Goal: Task Accomplishment & Management: Manage account settings

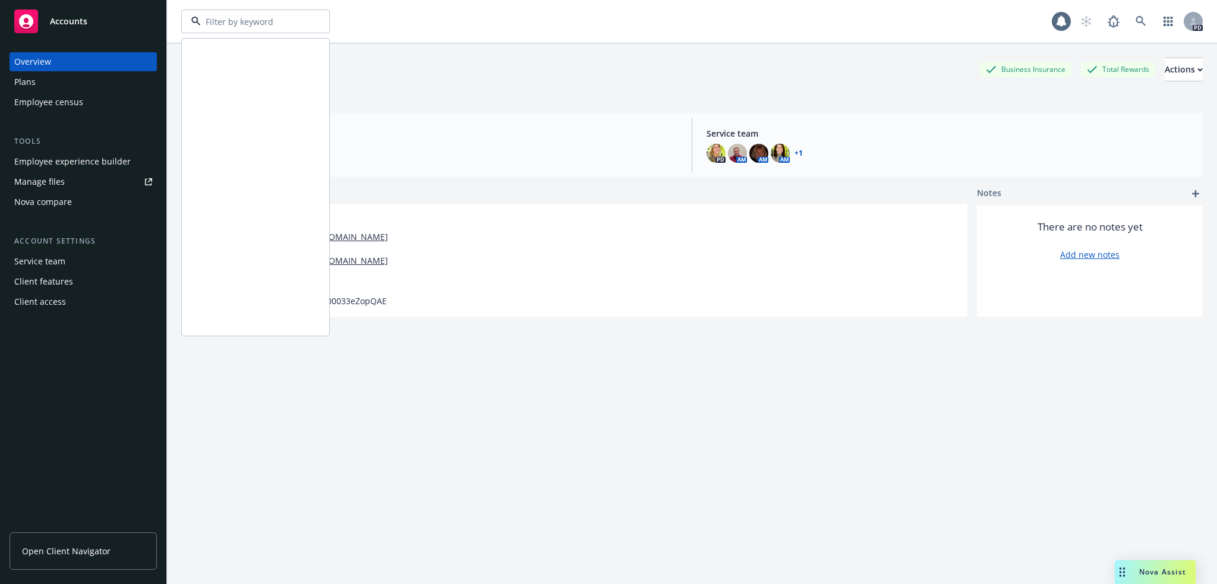
scroll to position [995, 0]
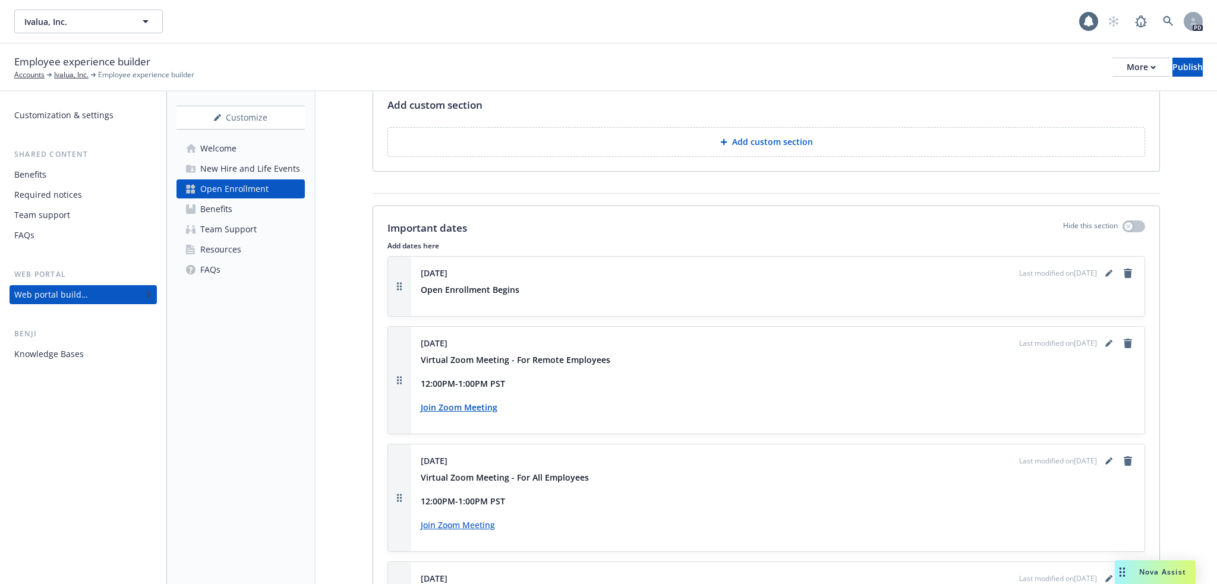
scroll to position [1525, 0]
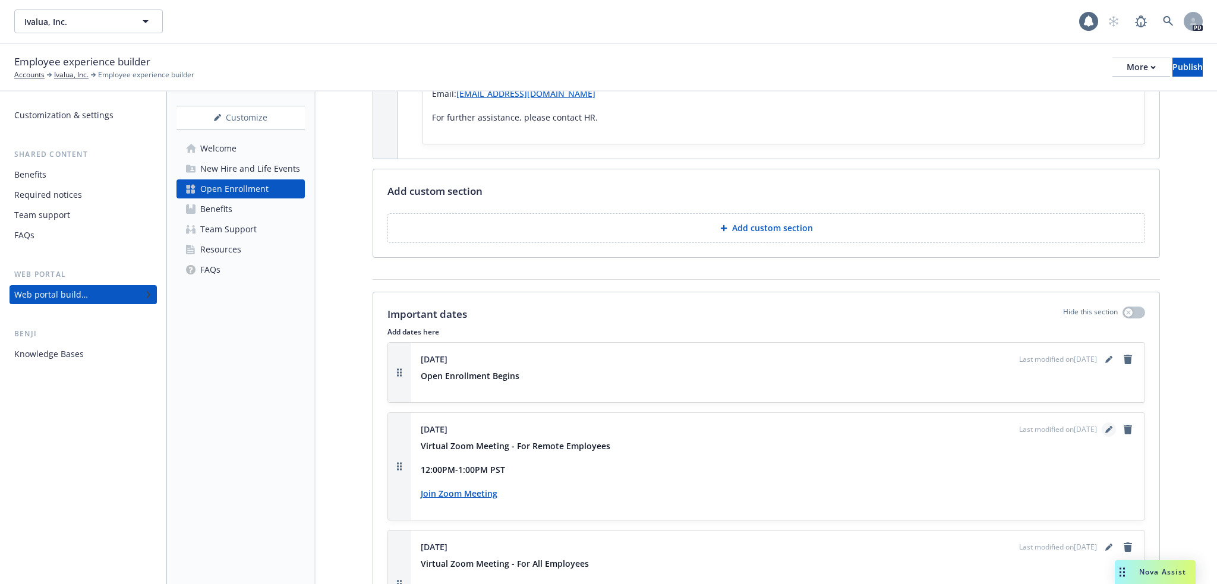
click at [1105, 427] on icon "editPencil" at bounding box center [1108, 430] width 6 height 6
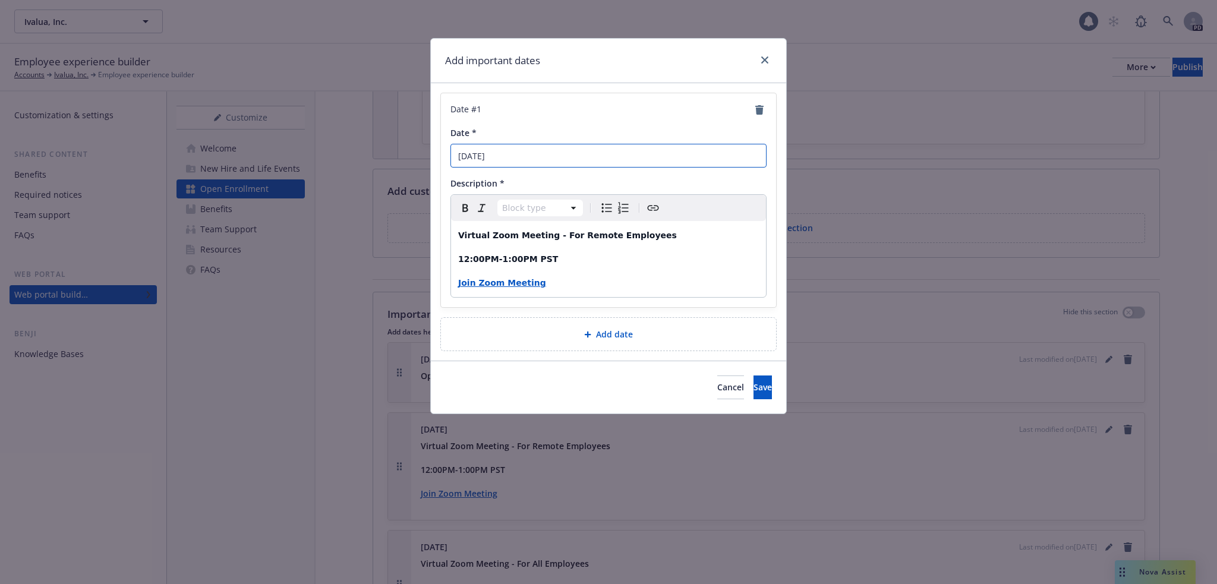
click at [535, 154] on input "[DATE]" at bounding box center [608, 156] width 316 height 24
drag, startPoint x: 533, startPoint y: 154, endPoint x: 442, endPoint y: 150, distance: 91.6
click at [442, 150] on div "Date # 1 Date * [DATE] Description * Block type Paragraph Heading 1 Heading 2 H…" at bounding box center [608, 200] width 335 height 214
type input "[DATE]"
click at [465, 256] on strong "12:00PM-1:00PM PST" at bounding box center [508, 259] width 100 height 10
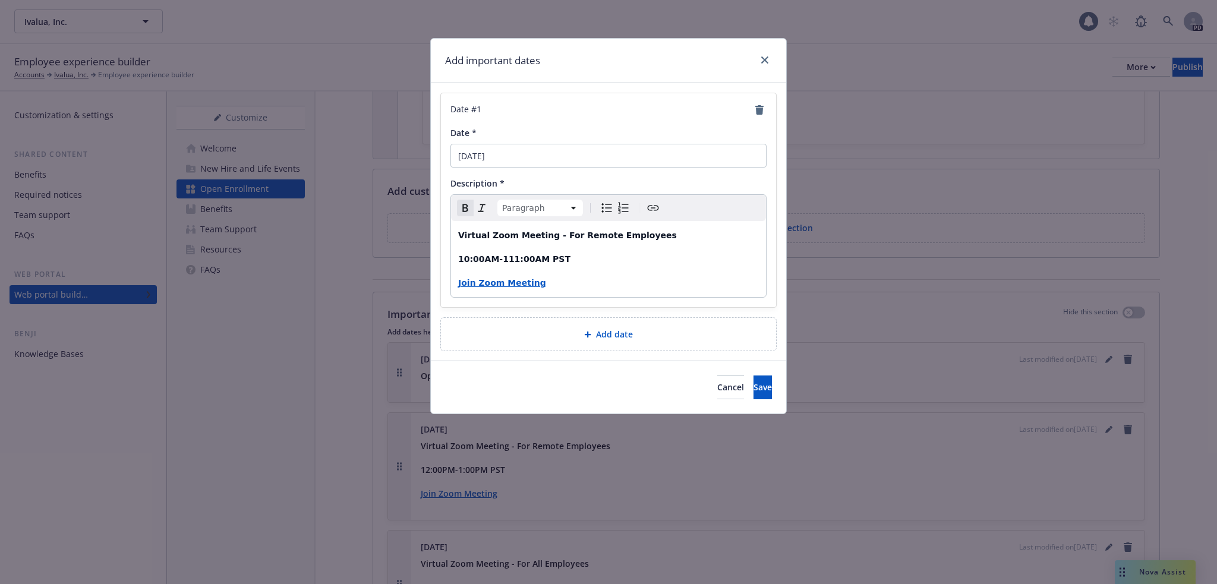
drag, startPoint x: 471, startPoint y: 284, endPoint x: 480, endPoint y: 284, distance: 9.5
click at [471, 284] on strong "Join Zoom Meeting" at bounding box center [502, 283] width 88 height 10
click at [499, 307] on icon "button" at bounding box center [501, 307] width 7 height 7
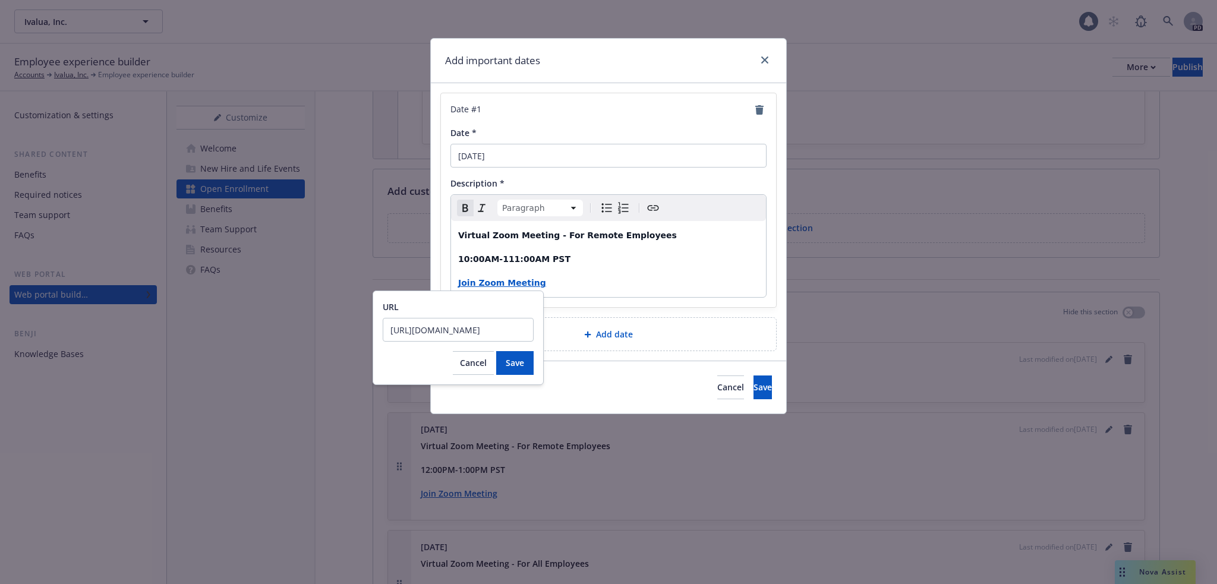
scroll to position [0, 0]
drag, startPoint x: 526, startPoint y: 329, endPoint x: 380, endPoint y: 325, distance: 145.6
click at [380, 325] on div "URL [URL][DOMAIN_NAME] Cancel Save" at bounding box center [458, 338] width 171 height 94
type input "[URL][DOMAIN_NAME]"
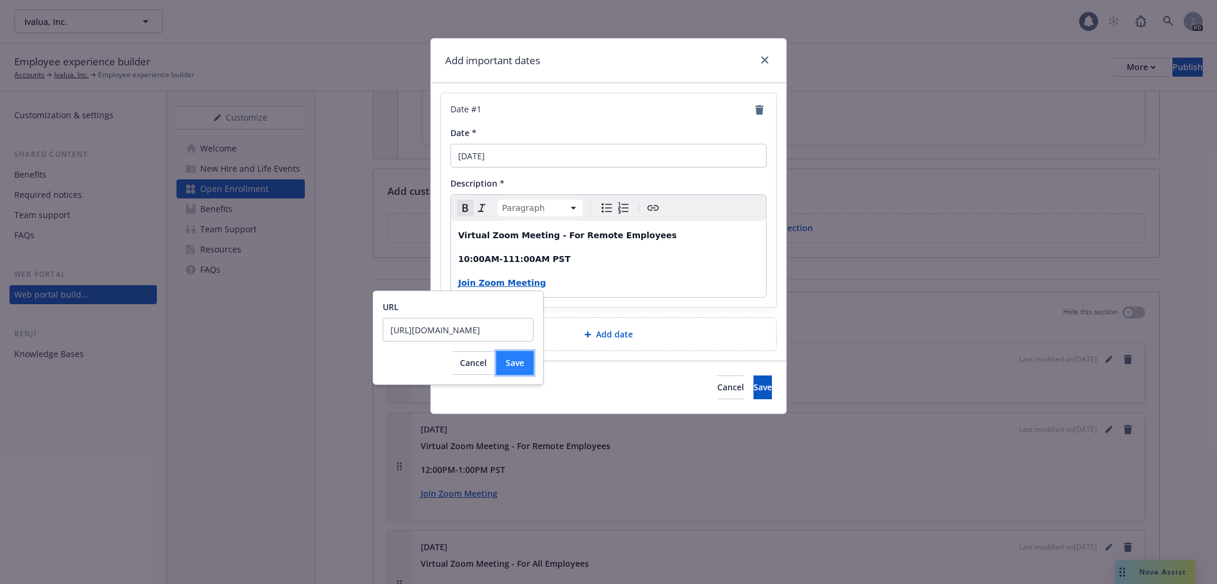
click at [513, 362] on span "Save" at bounding box center [515, 362] width 18 height 11
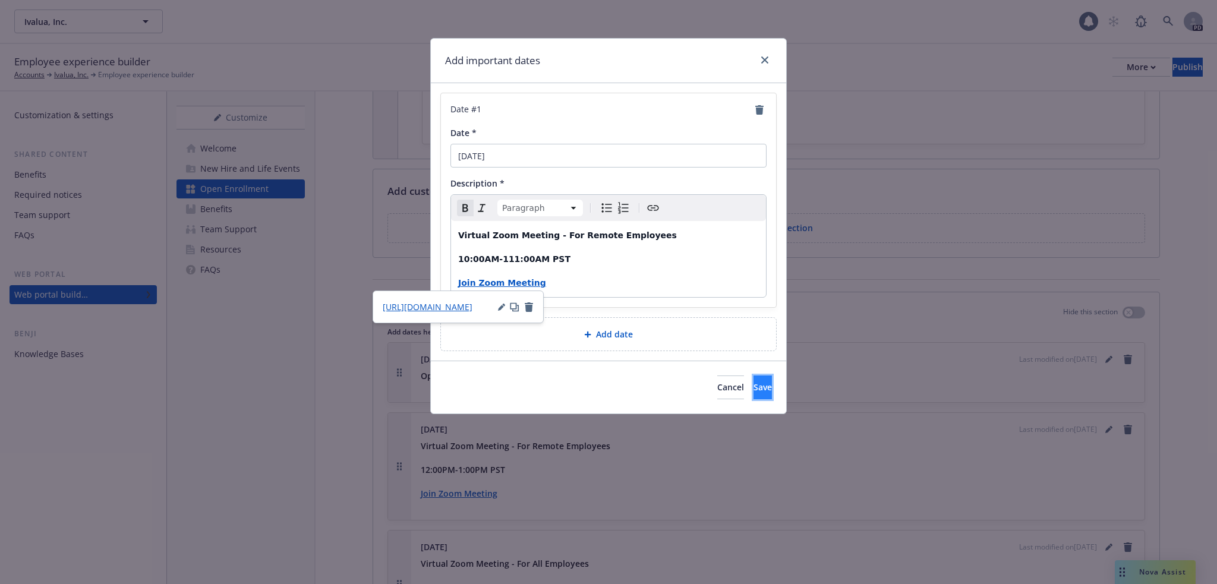
click at [753, 384] on span "Save" at bounding box center [762, 386] width 18 height 11
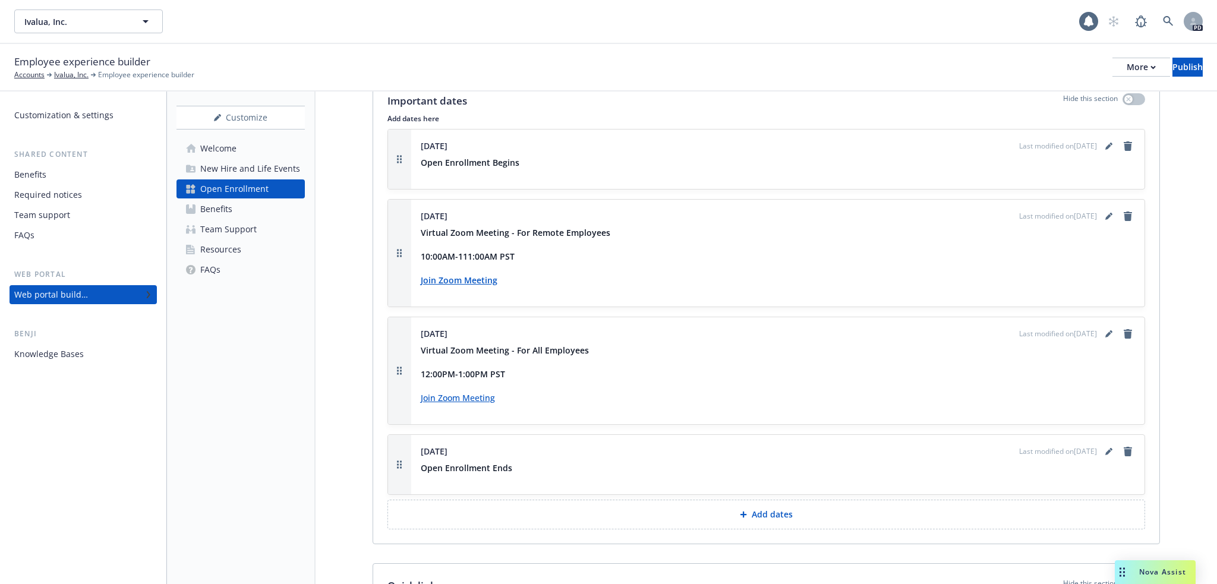
scroll to position [1743, 0]
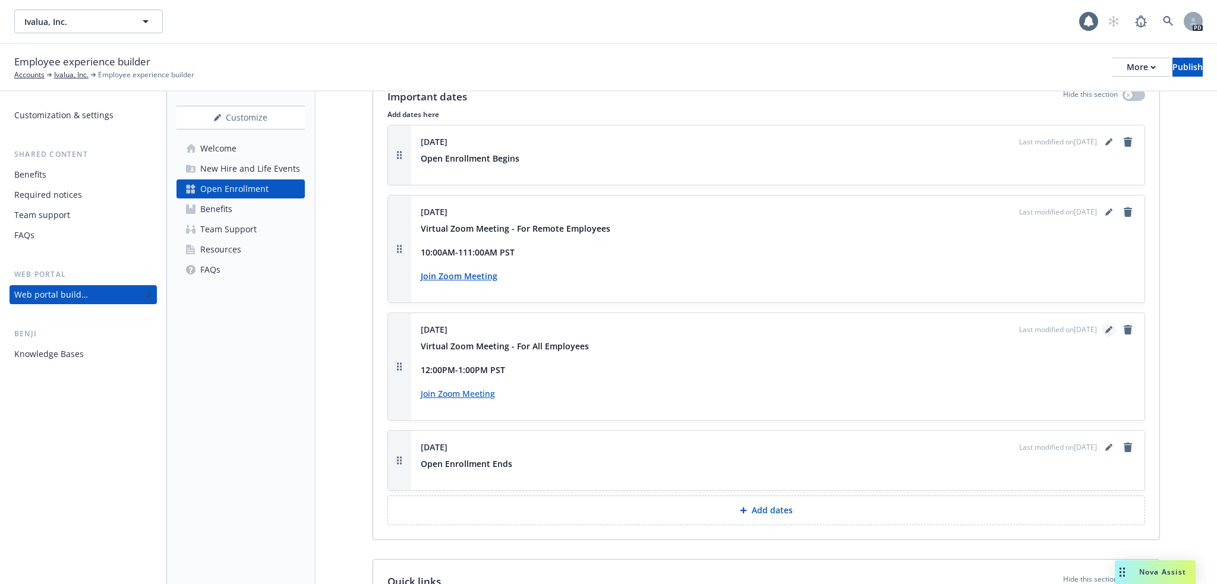
click at [1105, 327] on icon "editPencil" at bounding box center [1108, 330] width 6 height 6
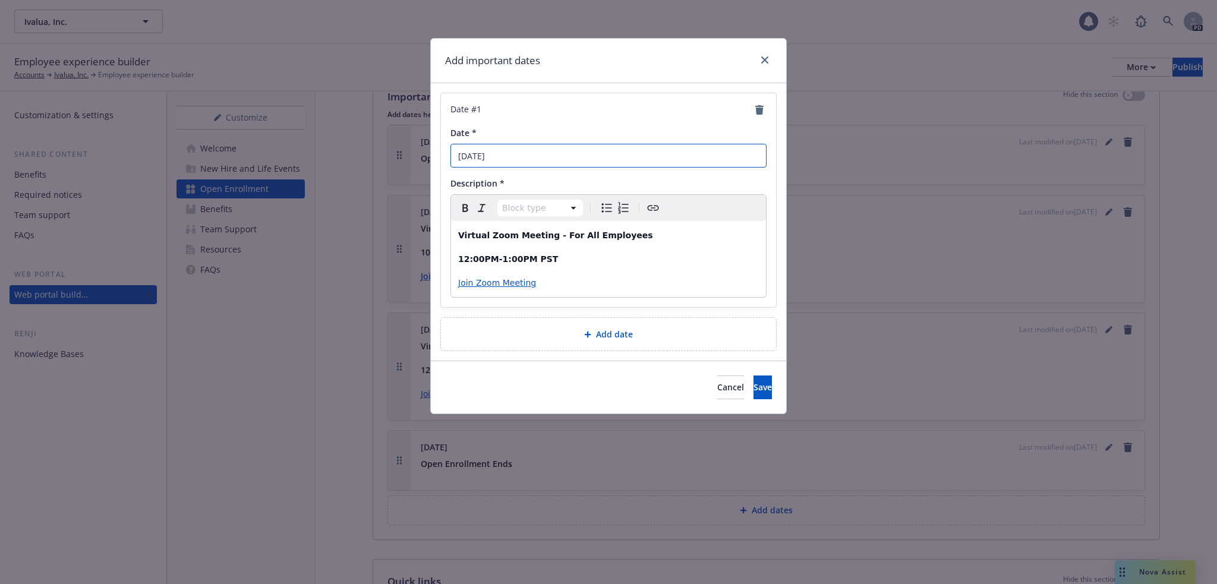
click at [509, 155] on input "[DATE]" at bounding box center [608, 156] width 316 height 24
type input "[DATE]"
click at [465, 261] on strong "12:00PM-1:00PM PST" at bounding box center [508, 259] width 100 height 10
drag, startPoint x: 490, startPoint y: 256, endPoint x: 482, endPoint y: 256, distance: 8.3
click at [482, 256] on strong "10:00PM-1:00PM PST" at bounding box center [508, 259] width 100 height 10
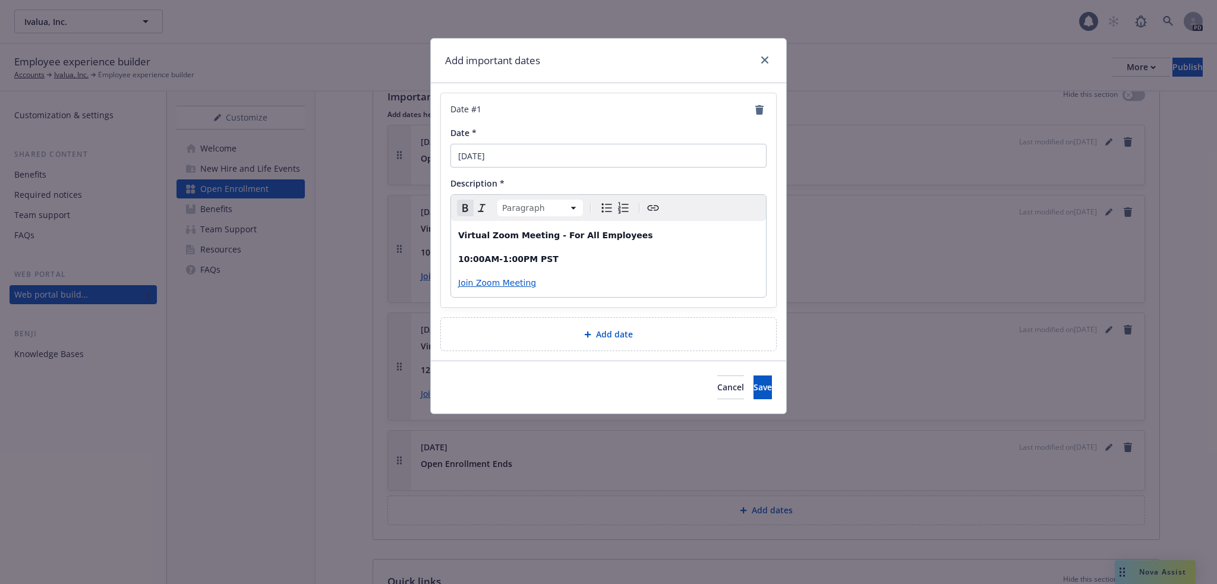
click at [499, 262] on strong "10:00AM-1:00PM PST" at bounding box center [508, 259] width 100 height 10
drag, startPoint x: 529, startPoint y: 257, endPoint x: 519, endPoint y: 257, distance: 10.1
click at [519, 257] on strong "10:00AM-11:00PM PST" at bounding box center [511, 259] width 106 height 10
drag, startPoint x: 476, startPoint y: 282, endPoint x: 498, endPoint y: 287, distance: 22.5
click at [476, 282] on span "Join Zoom Meeting" at bounding box center [497, 283] width 78 height 10
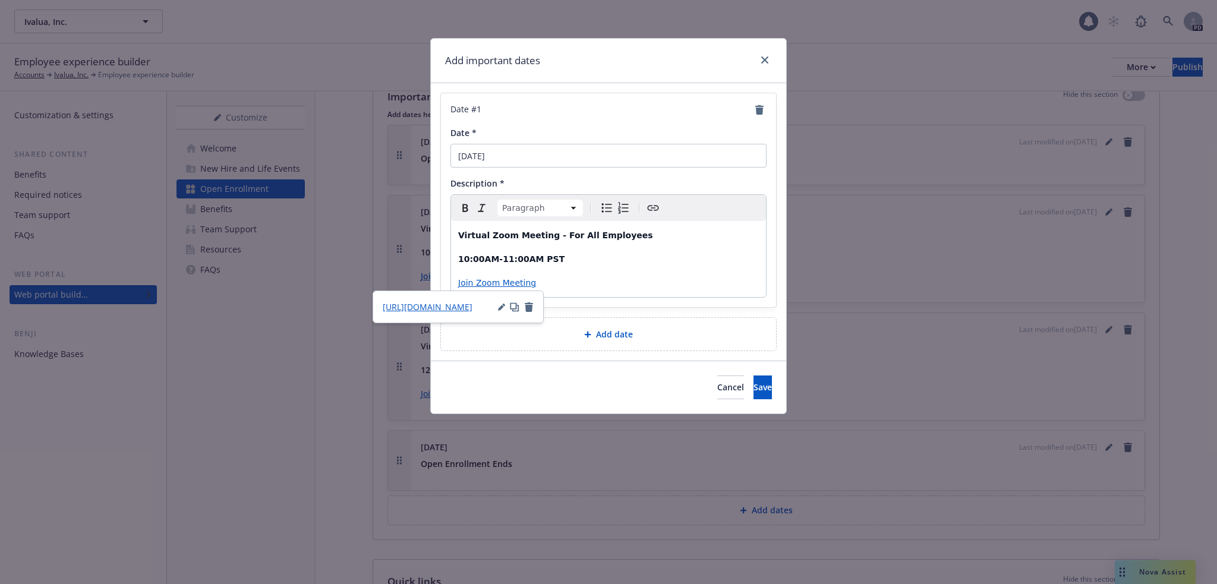
click at [501, 305] on icon "button" at bounding box center [501, 307] width 7 height 7
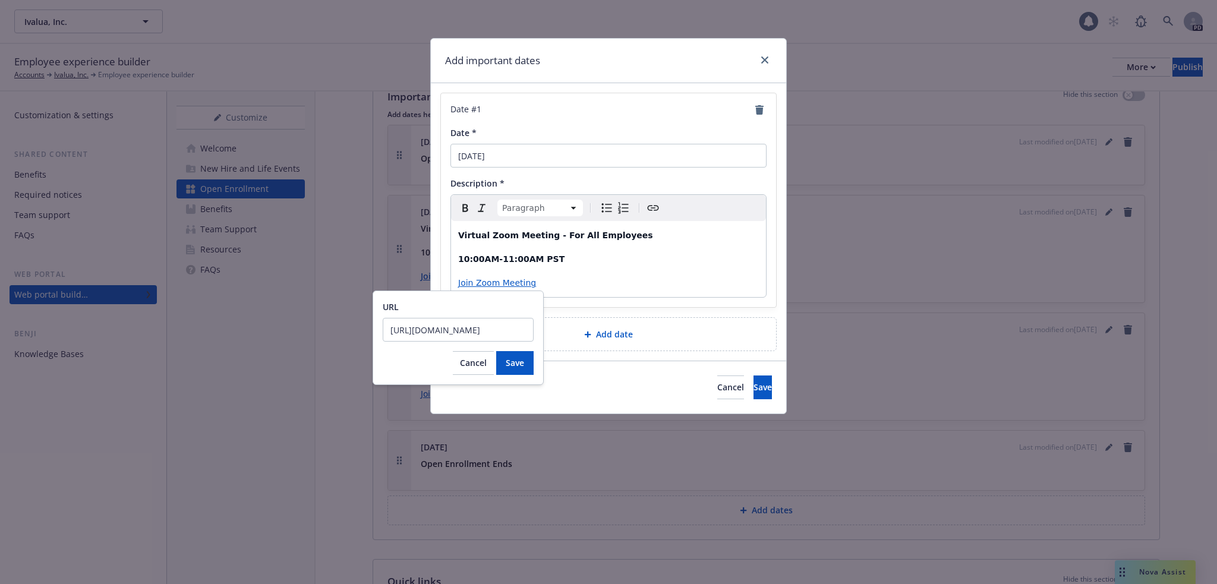
scroll to position [0, 0]
drag, startPoint x: 527, startPoint y: 330, endPoint x: 384, endPoint y: 325, distance: 143.3
click at [384, 325] on input "[URL][DOMAIN_NAME]" at bounding box center [458, 330] width 151 height 24
type input "[URL][DOMAIN_NAME]"
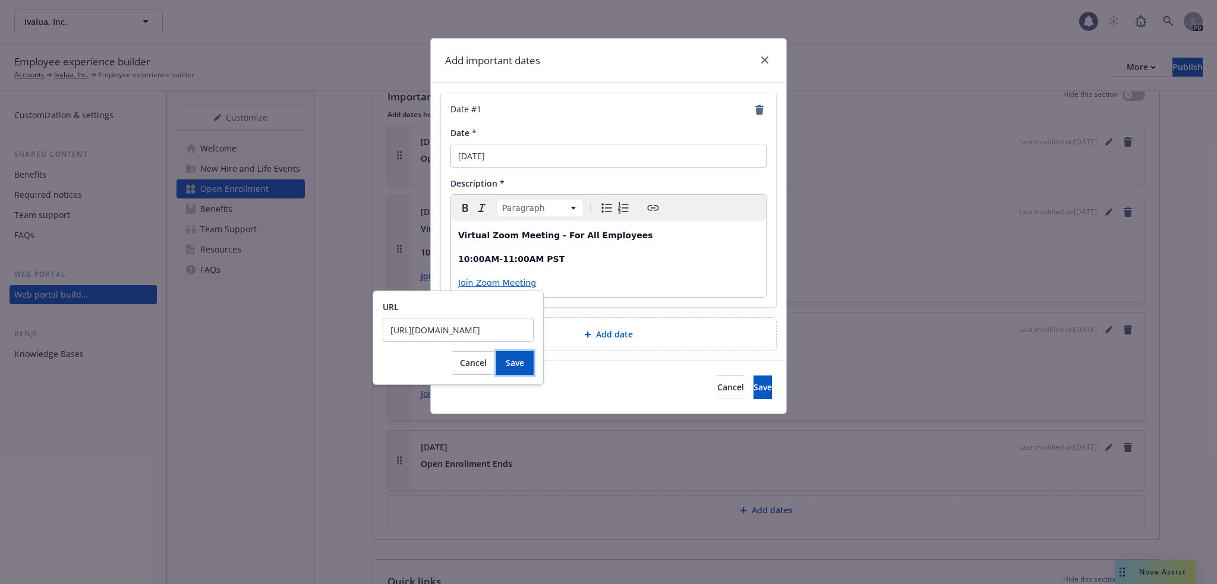
drag, startPoint x: 524, startPoint y: 359, endPoint x: 576, endPoint y: 365, distance: 52.0
click at [526, 360] on button "Save" at bounding box center [514, 363] width 37 height 24
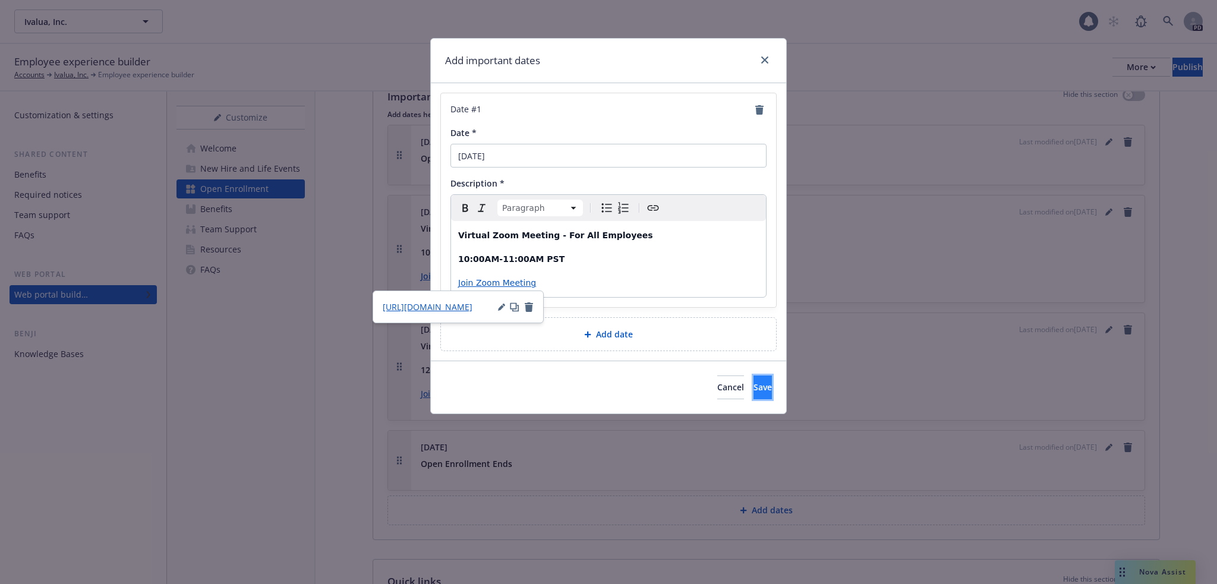
click at [753, 382] on span "Save" at bounding box center [762, 386] width 18 height 11
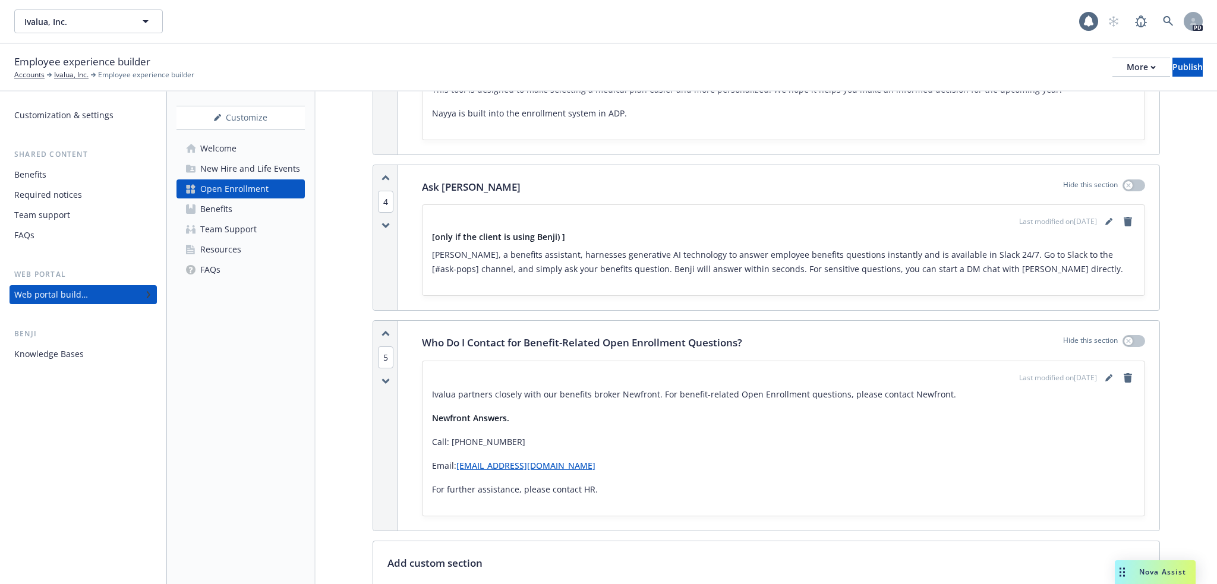
scroll to position [1158, 0]
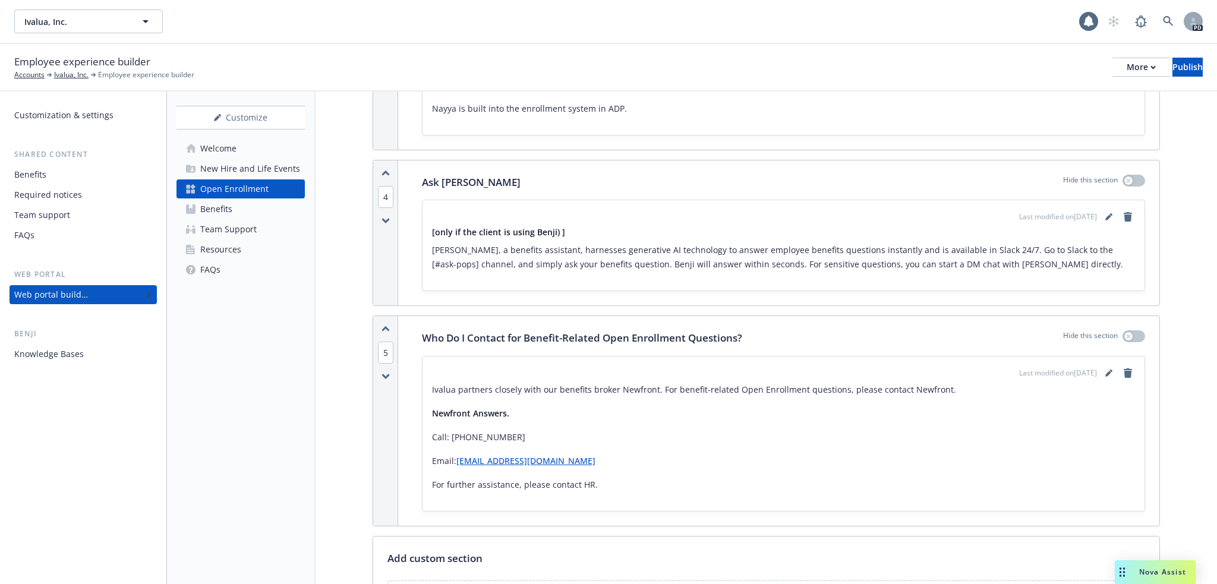
click at [483, 264] on div "[only if the client is using Benji) ] [PERSON_NAME], a benefits assistant, harn…" at bounding box center [783, 253] width 703 height 55
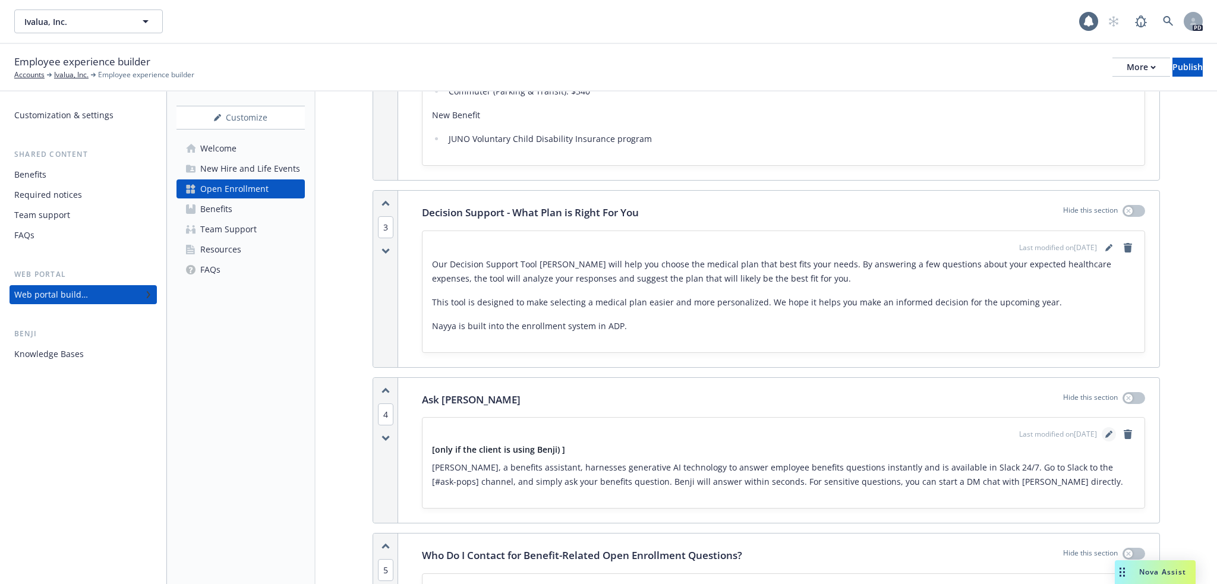
click at [1105, 433] on icon "editPencil" at bounding box center [1108, 436] width 6 height 6
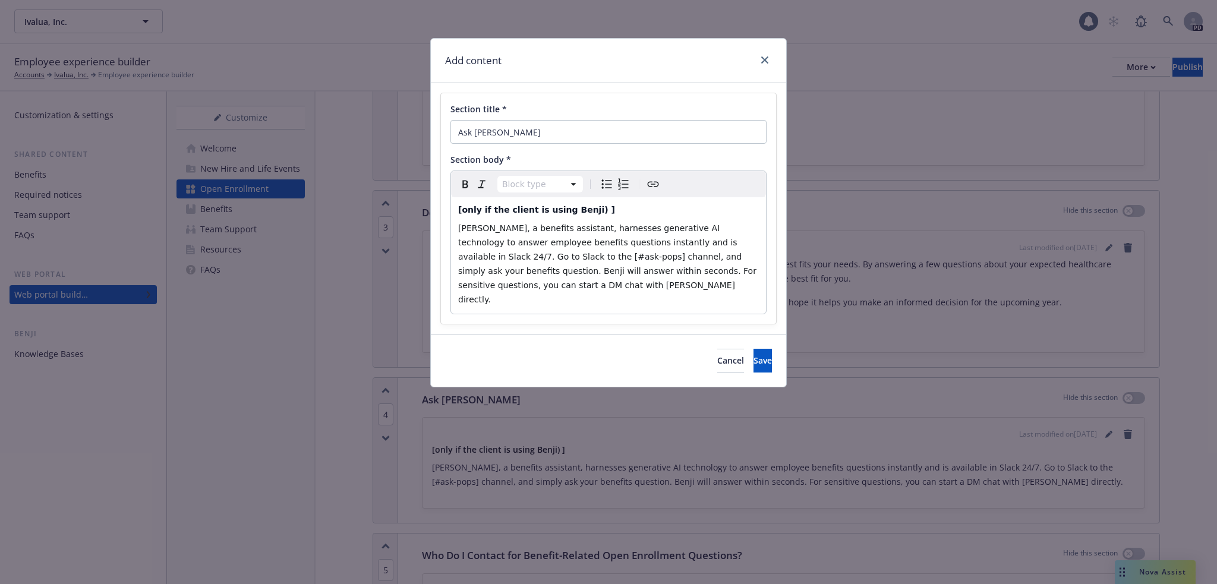
select select "h4"
drag, startPoint x: 469, startPoint y: 212, endPoint x: 395, endPoint y: 213, distance: 74.3
click at [395, 213] on div "Add content Section title * Ask Benji Section body * Heading 4 Paragraph Headin…" at bounding box center [608, 292] width 1217 height 584
click at [753, 355] on span "Save" at bounding box center [762, 360] width 18 height 11
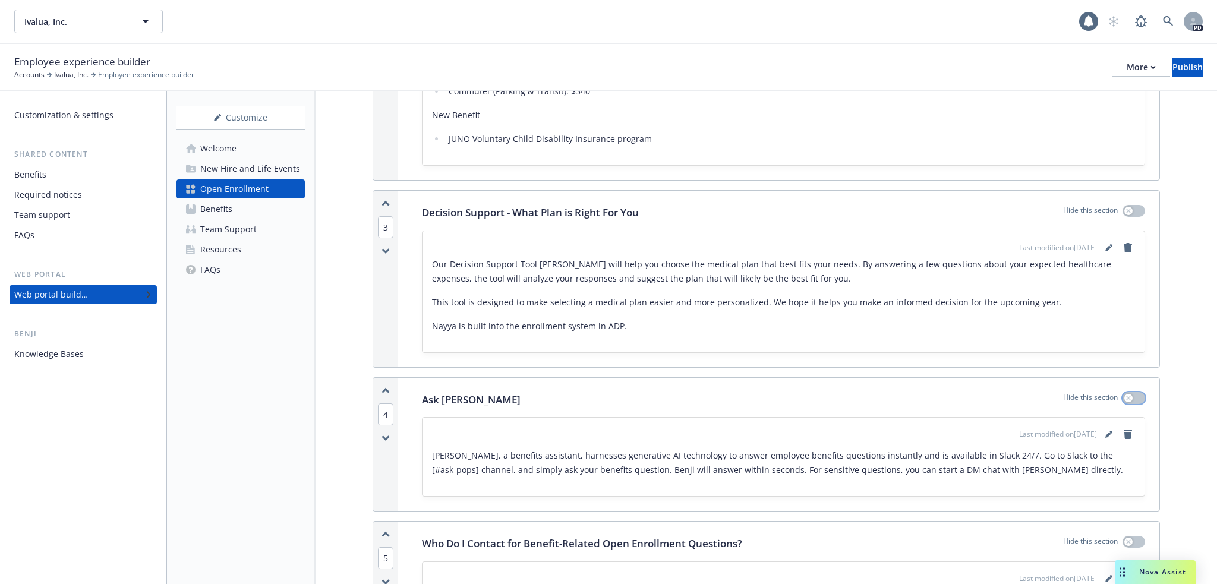
click at [1126, 396] on icon "button" at bounding box center [1128, 398] width 5 height 5
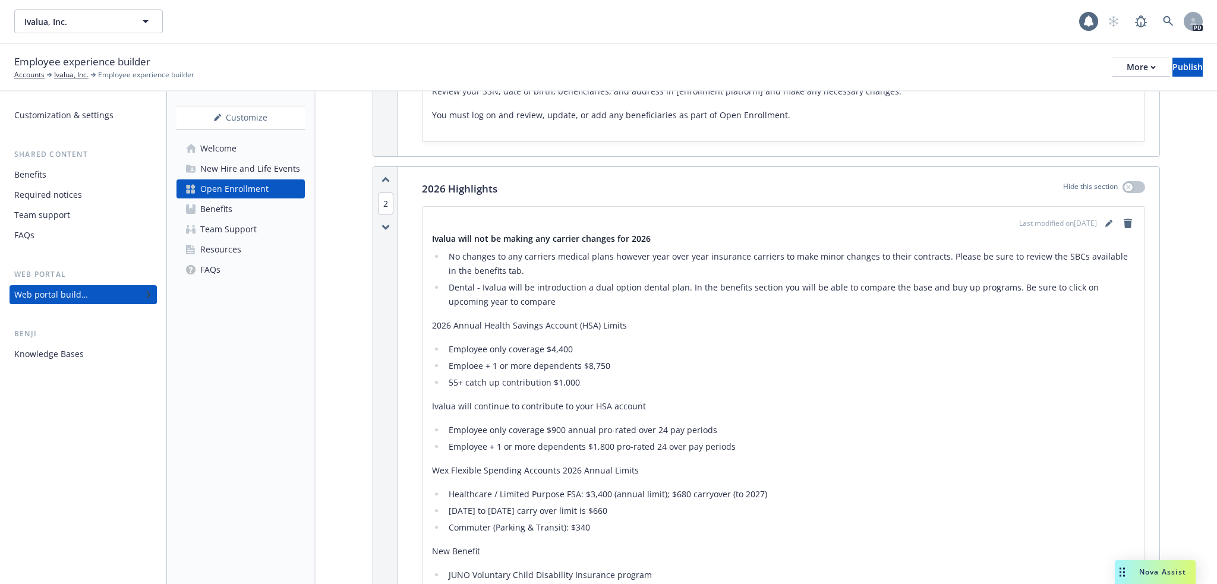
scroll to position [287, 0]
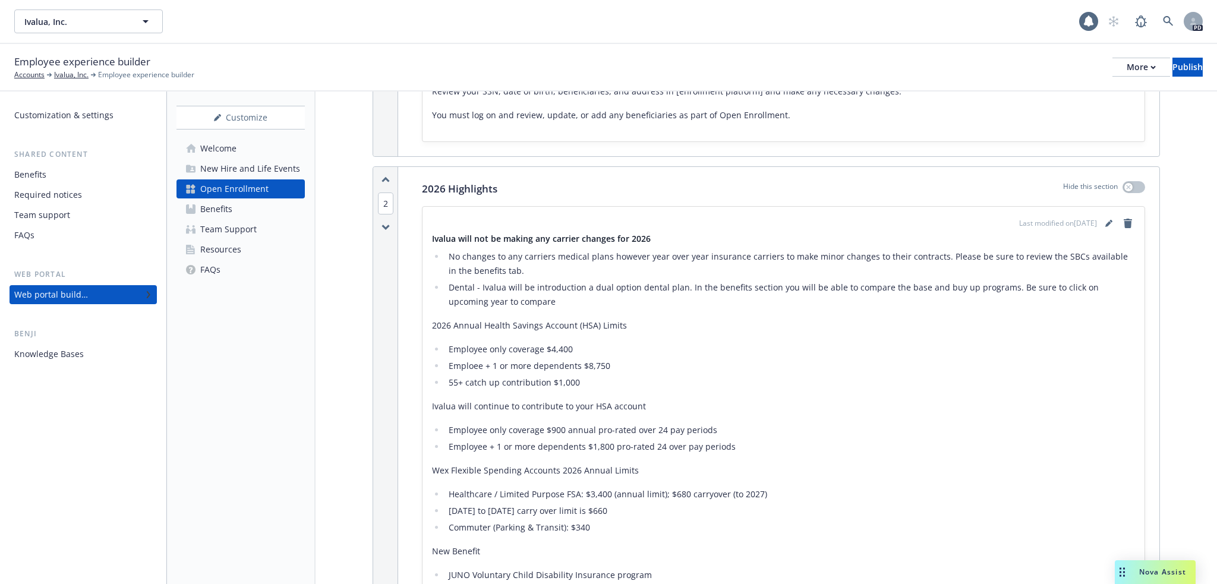
scroll to position [723, 0]
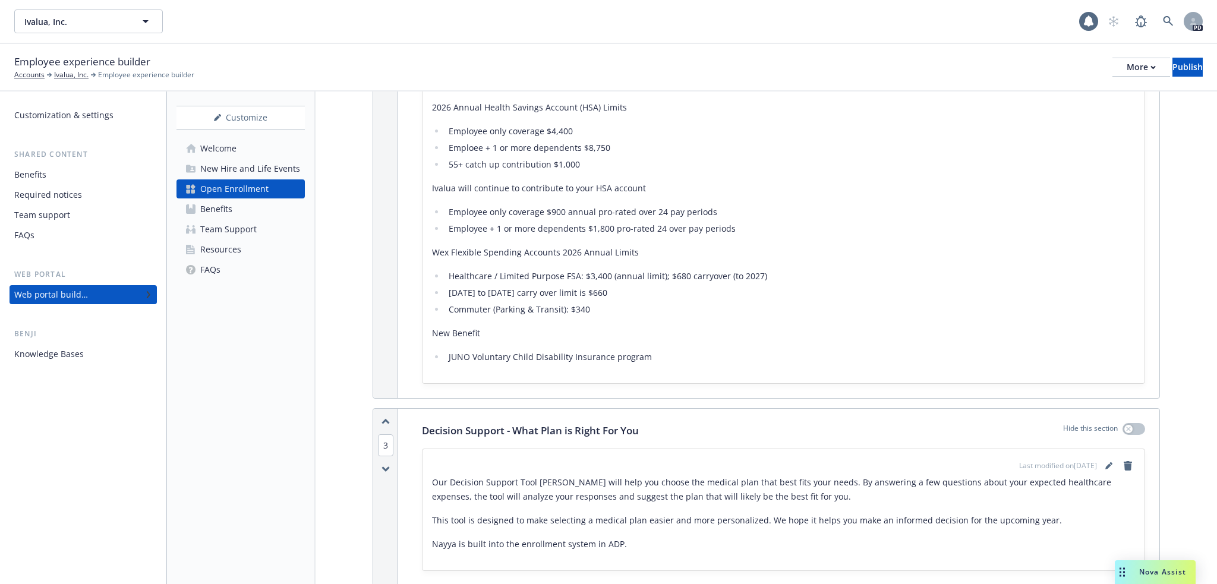
click at [480, 326] on p "New Benefit" at bounding box center [783, 333] width 703 height 14
click at [479, 326] on p "New Benefit" at bounding box center [783, 333] width 703 height 14
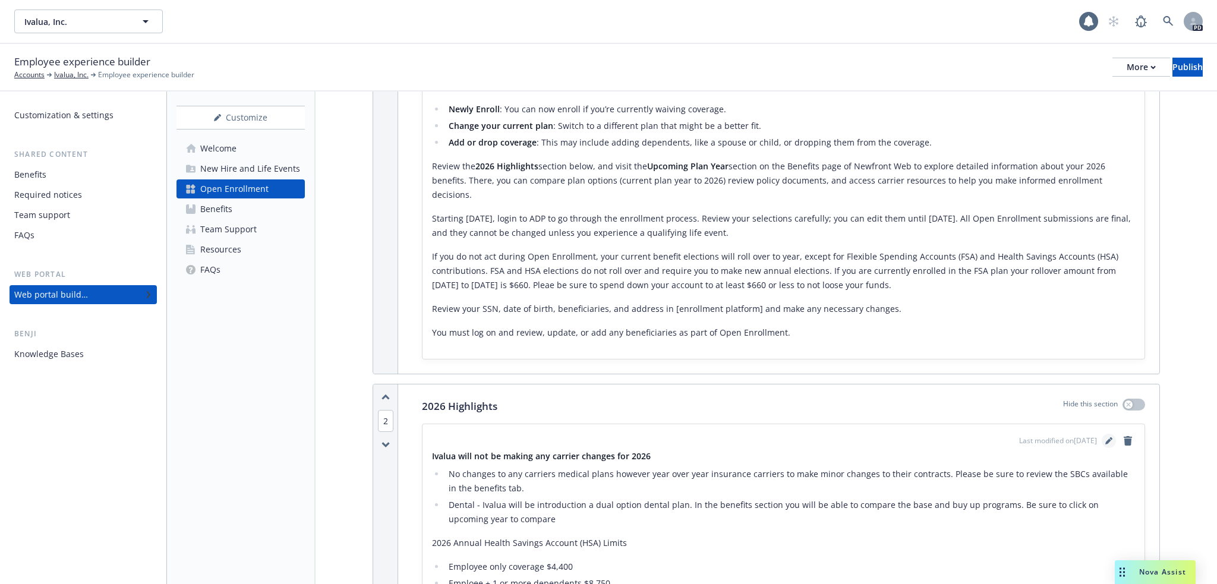
click at [1105, 439] on icon "editPencil" at bounding box center [1108, 442] width 6 height 6
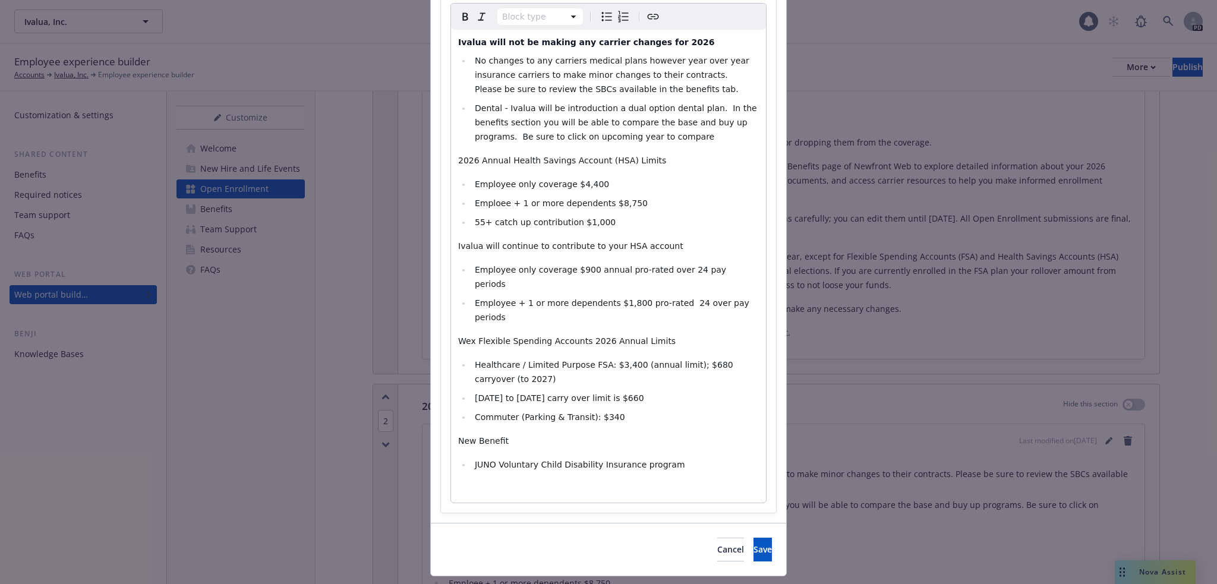
scroll to position [169, 0]
click at [473, 434] on span "New Benefit" at bounding box center [483, 439] width 51 height 10
click at [753, 536] on button "Save" at bounding box center [762, 548] width 18 height 24
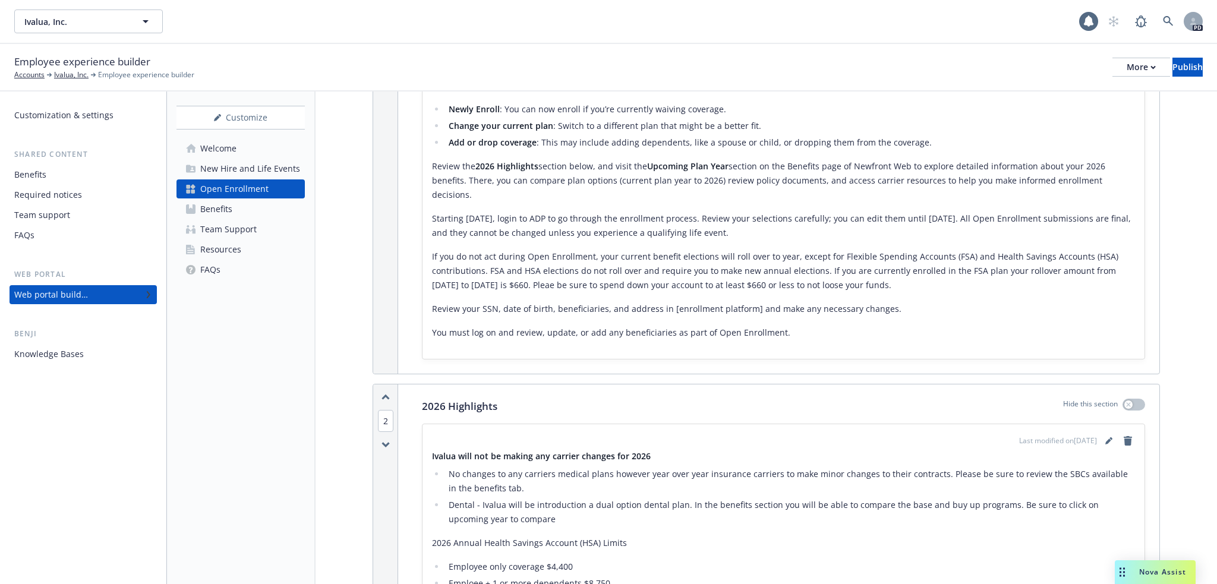
scroll to position [505, 0]
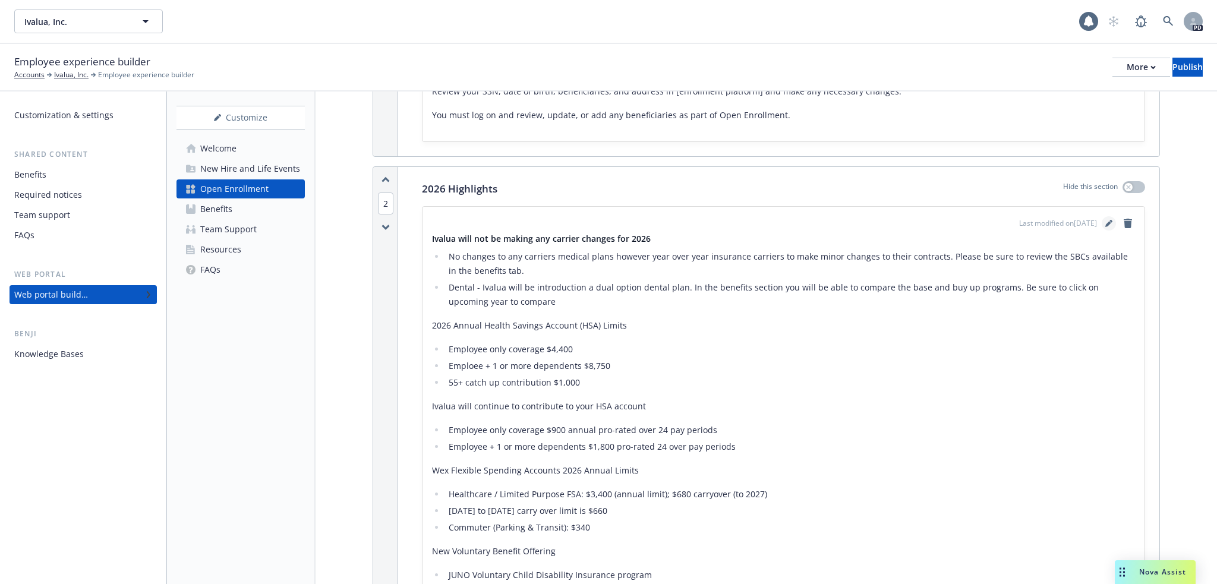
click at [1105, 222] on icon "editPencil" at bounding box center [1108, 225] width 6 height 6
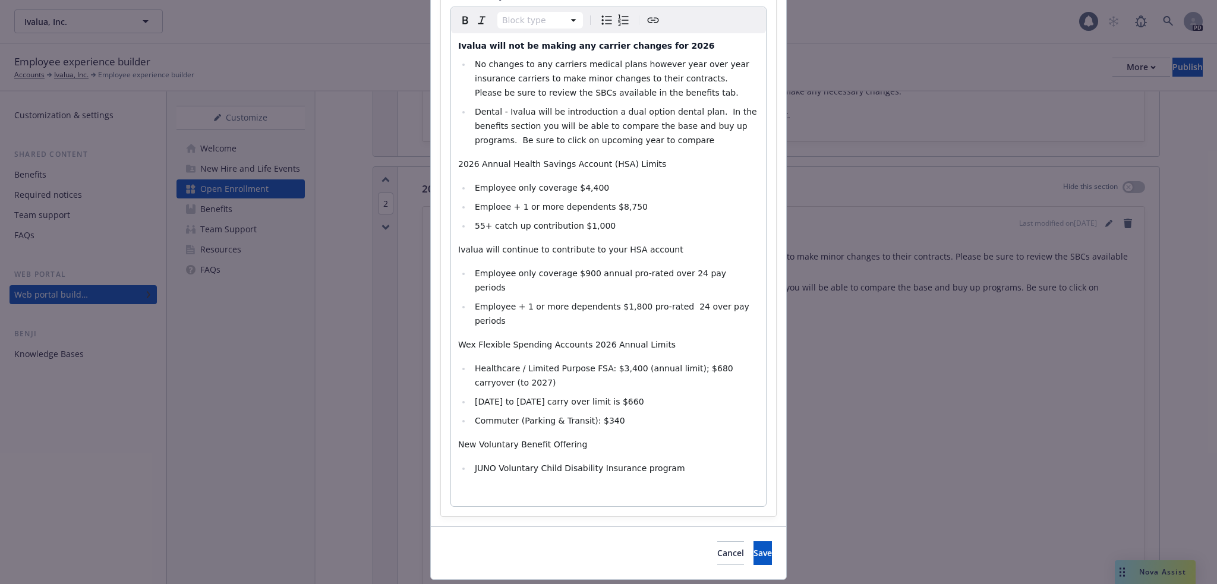
scroll to position [169, 0]
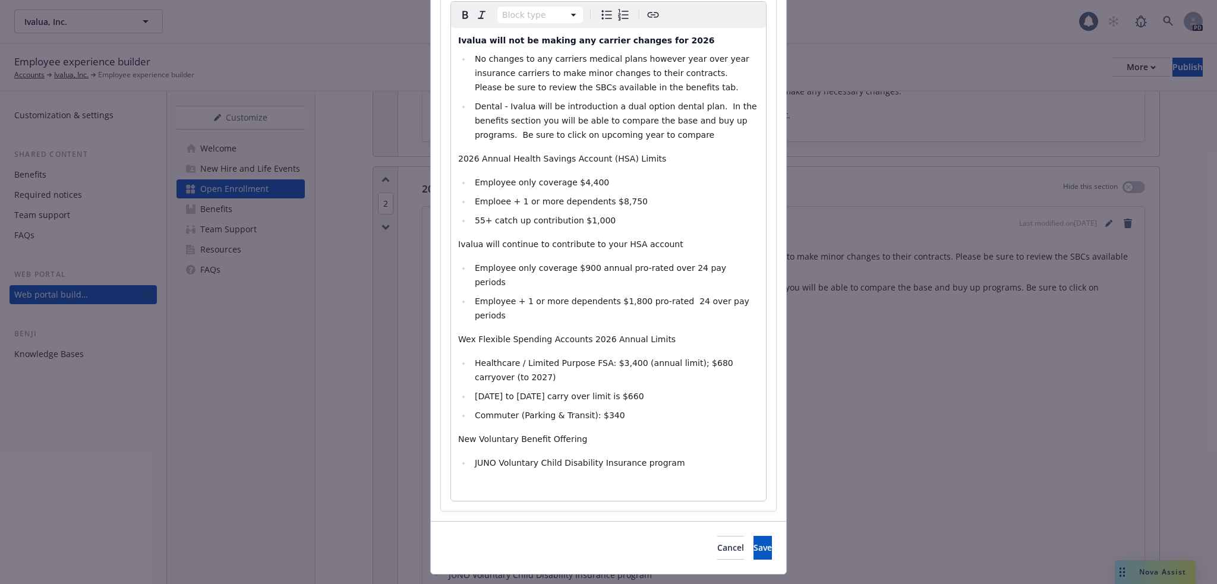
select select
click at [678, 456] on li "JUNO Voluntary Child Disability Insurance program" at bounding box center [615, 463] width 288 height 14
drag, startPoint x: 657, startPoint y: 436, endPoint x: 689, endPoint y: 435, distance: 31.5
click at [689, 456] on li "JUNO Voluntary Child Disability Insurance program- nearly" at bounding box center [615, 463] width 288 height 14
drag, startPoint x: 734, startPoint y: 534, endPoint x: 698, endPoint y: 534, distance: 36.8
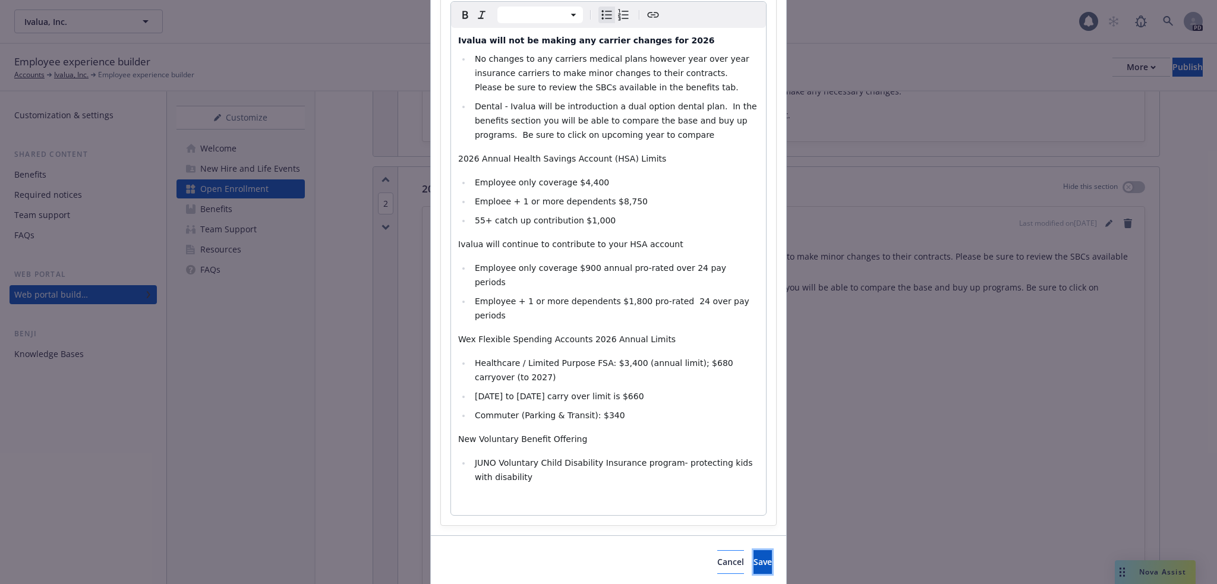
click at [753, 556] on span "Save" at bounding box center [762, 561] width 18 height 11
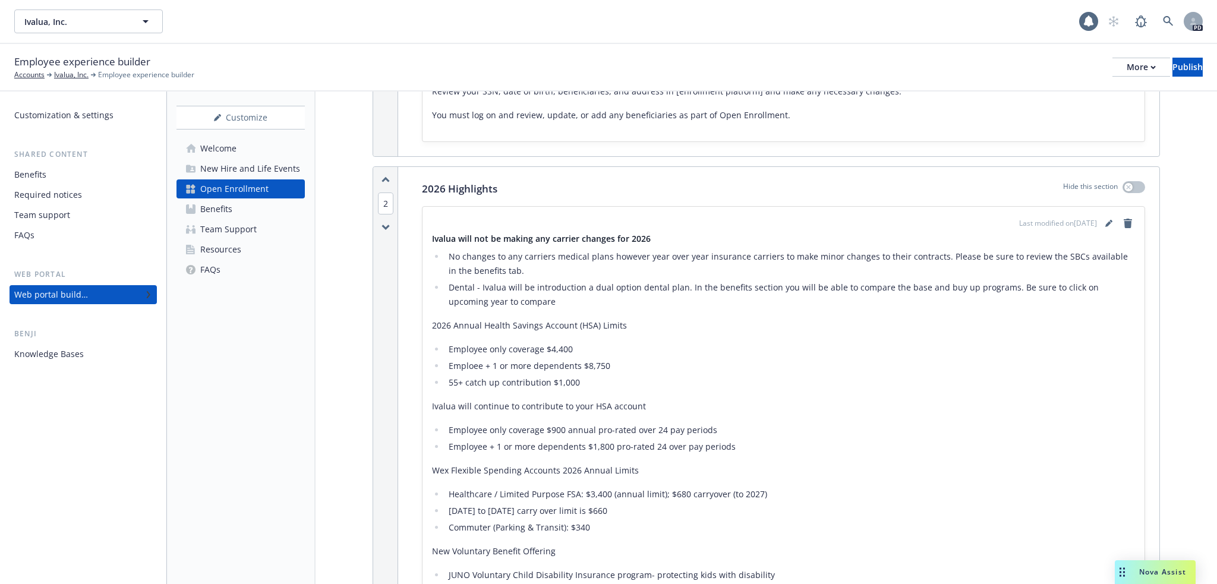
click at [698, 399] on p "Ivalua will continue to contribute to your HSA account" at bounding box center [783, 406] width 703 height 14
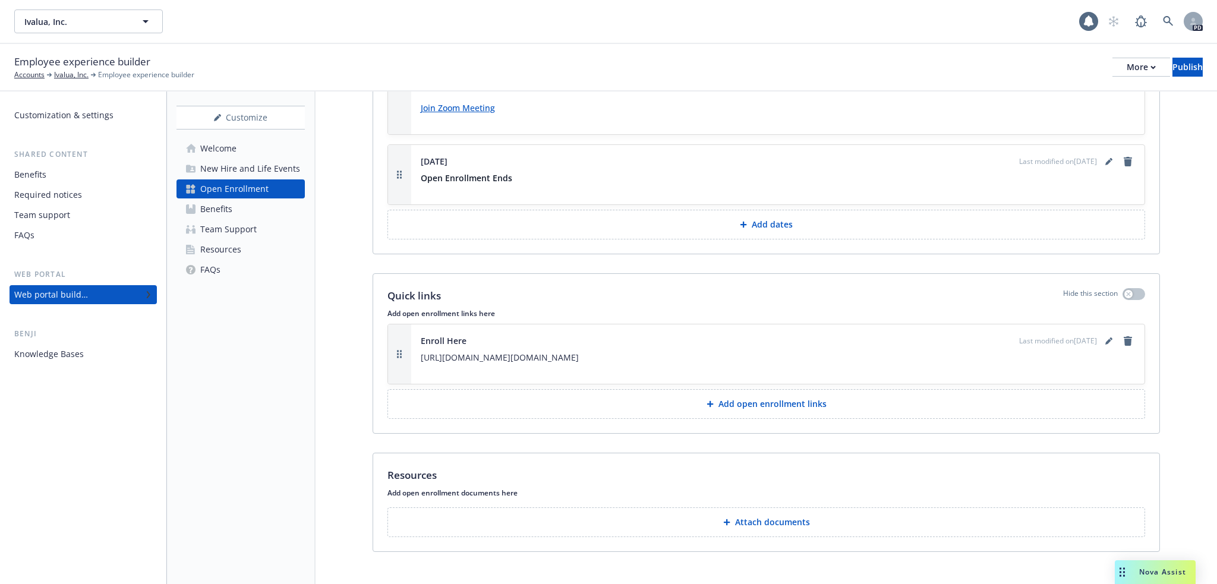
scroll to position [1950, 0]
click at [846, 170] on p "Open Enrollment Ends" at bounding box center [778, 177] width 714 height 14
drag, startPoint x: 251, startPoint y: 382, endPoint x: 238, endPoint y: 392, distance: 16.5
click at [250, 385] on div "Customize Welcome New Hire and Life Events Open Enrollment Benefits Team Suppor…" at bounding box center [241, 338] width 149 height 493
click at [234, 152] on div "Welcome" at bounding box center [218, 148] width 36 height 19
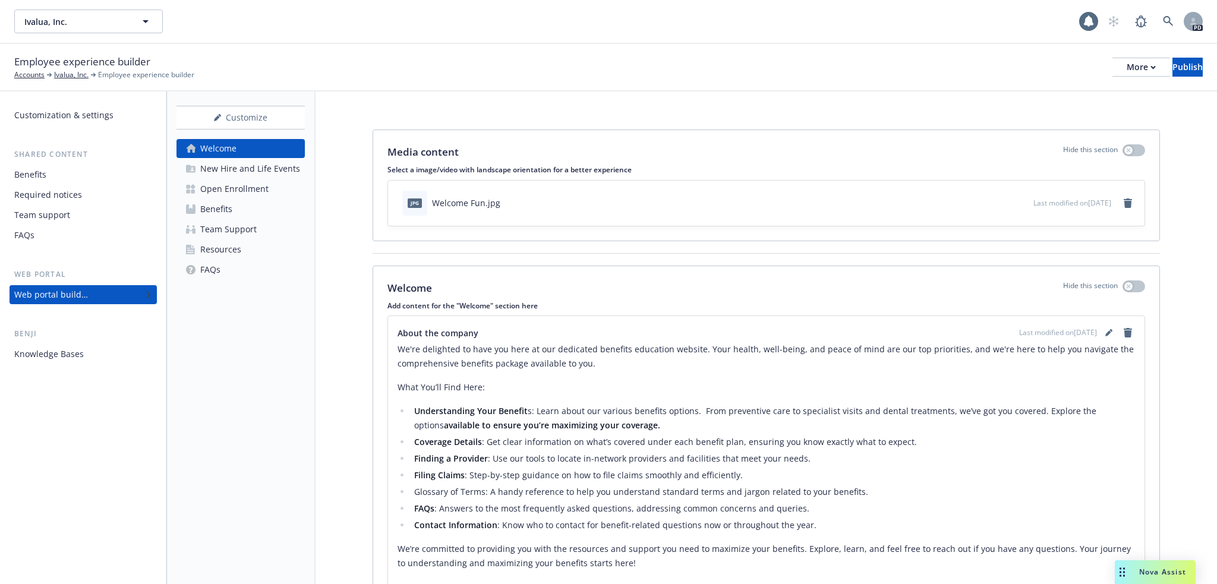
click at [242, 184] on div "Open Enrollment" at bounding box center [234, 188] width 68 height 19
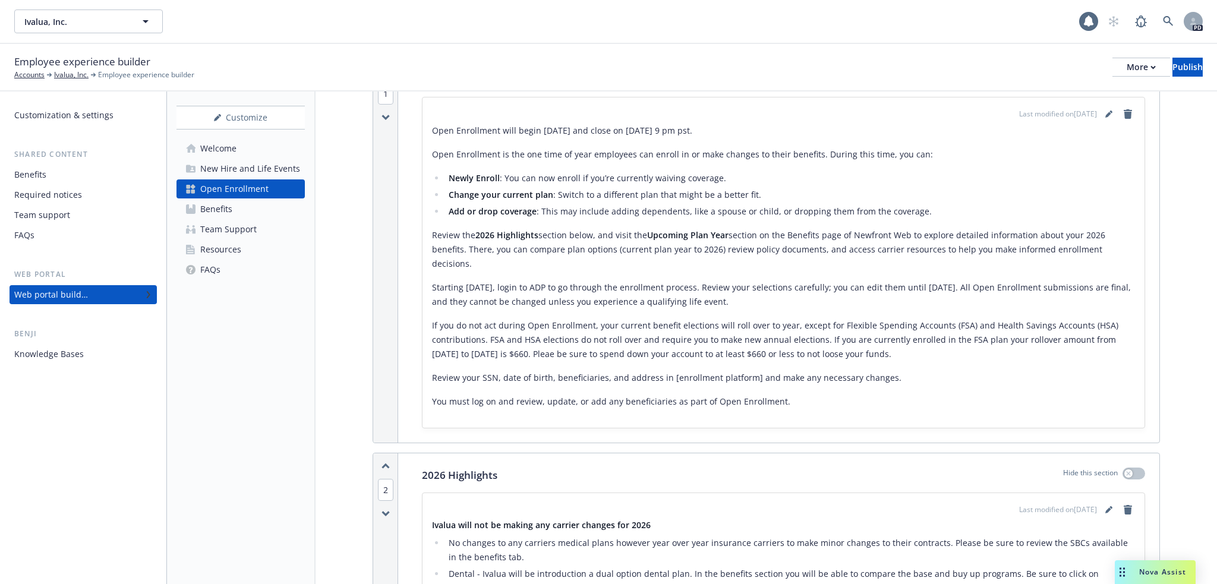
scroll to position [436, 0]
